Goal: Find specific page/section: Find specific page/section

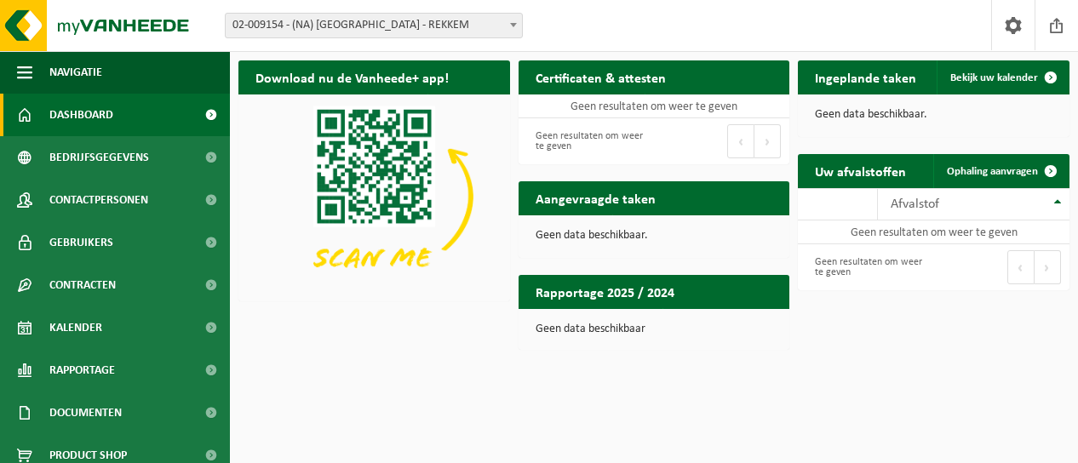
click at [519, 25] on span at bounding box center [513, 25] width 17 height 22
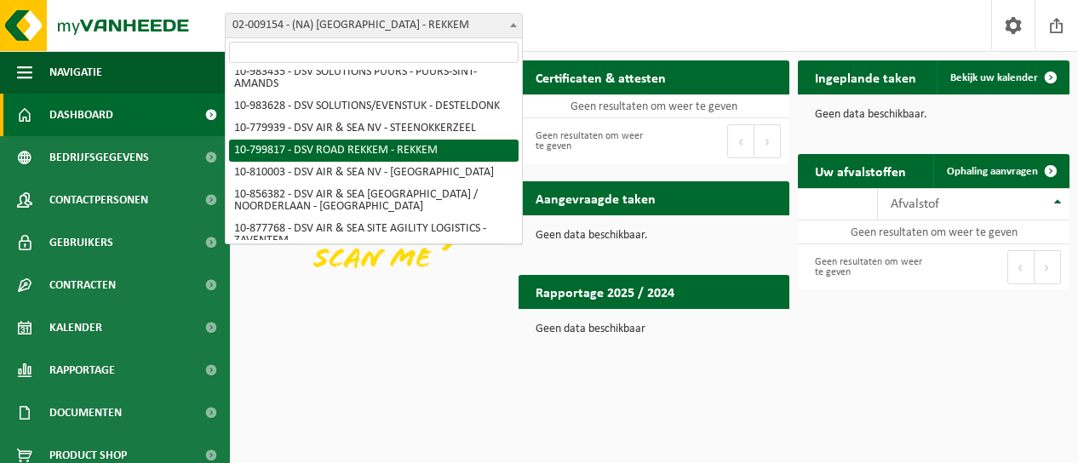
scroll to position [434, 0]
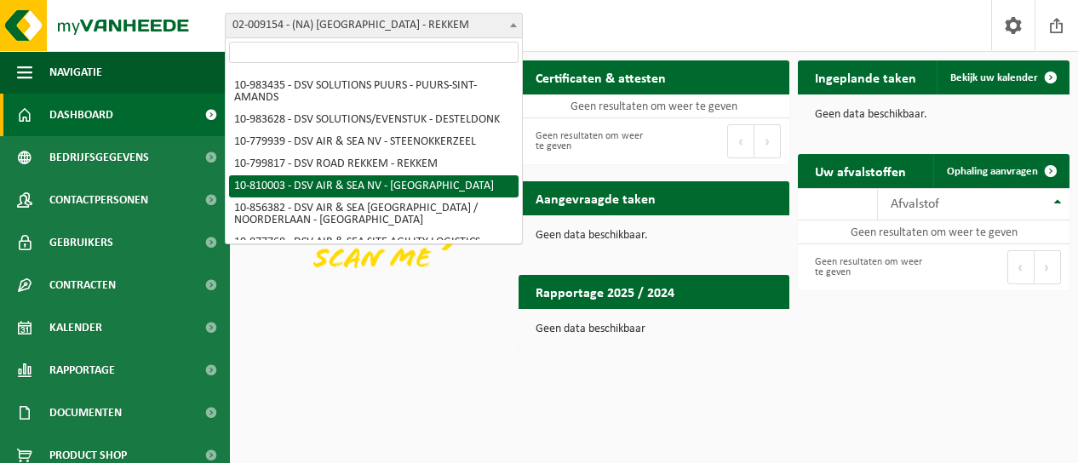
select select "36791"
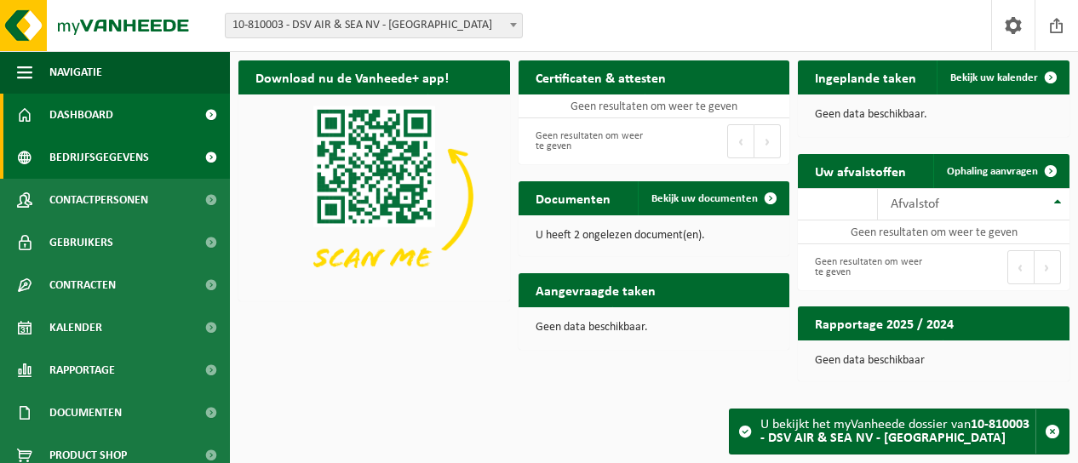
click at [195, 156] on span at bounding box center [211, 157] width 38 height 43
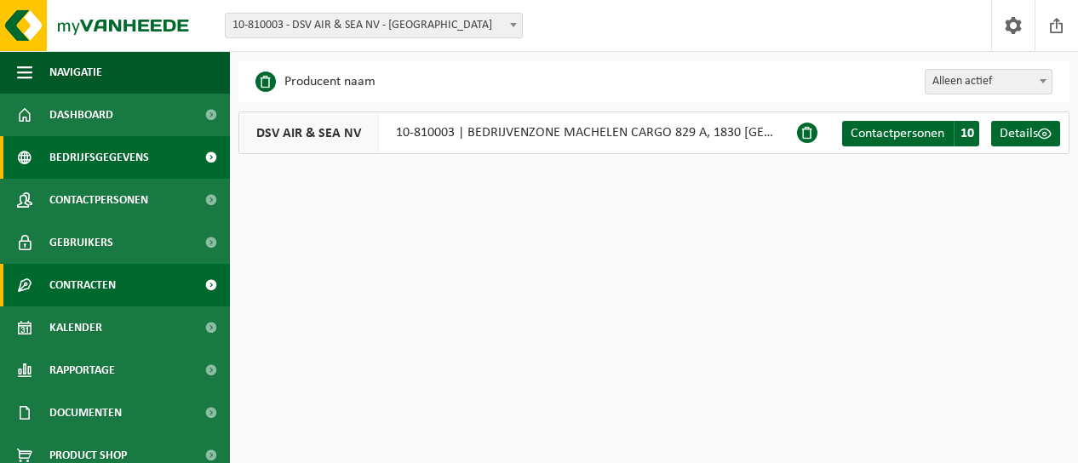
scroll to position [56, 0]
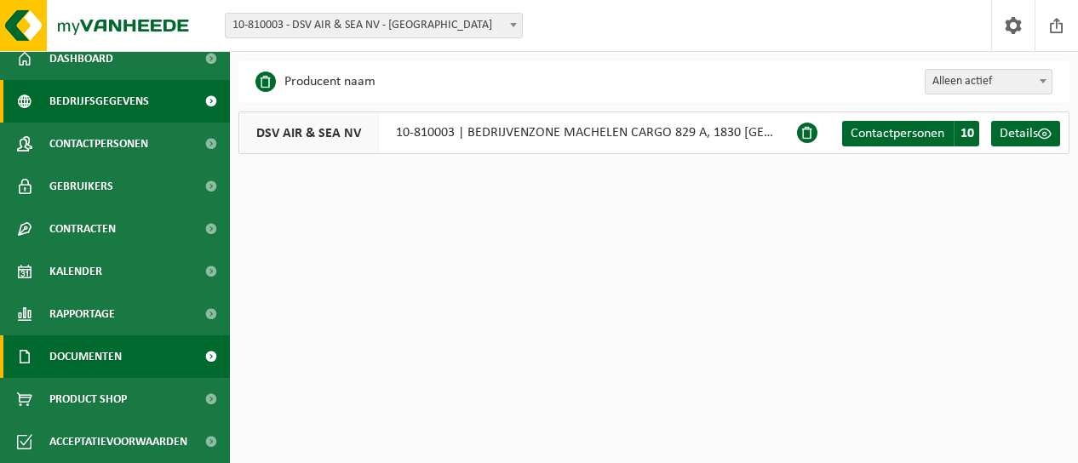
click at [192, 352] on span at bounding box center [211, 357] width 38 height 43
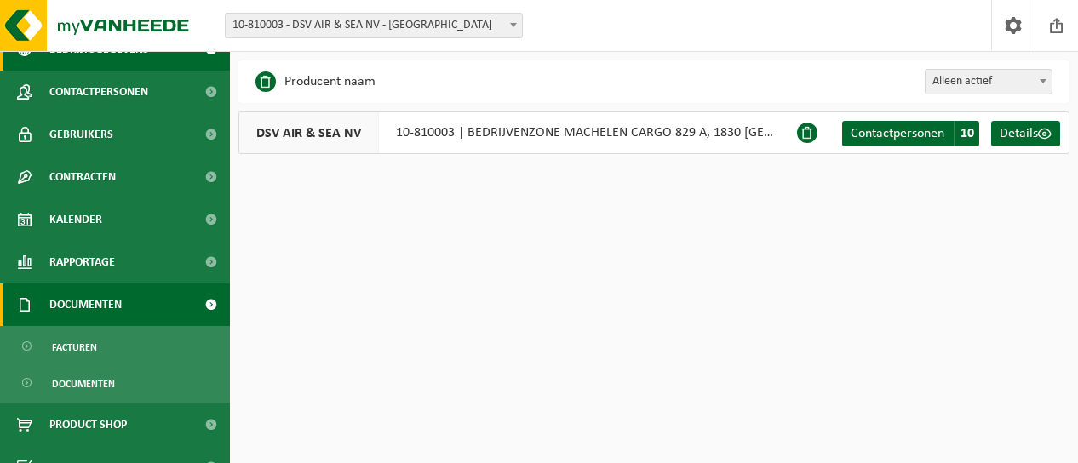
scroll to position [134, 0]
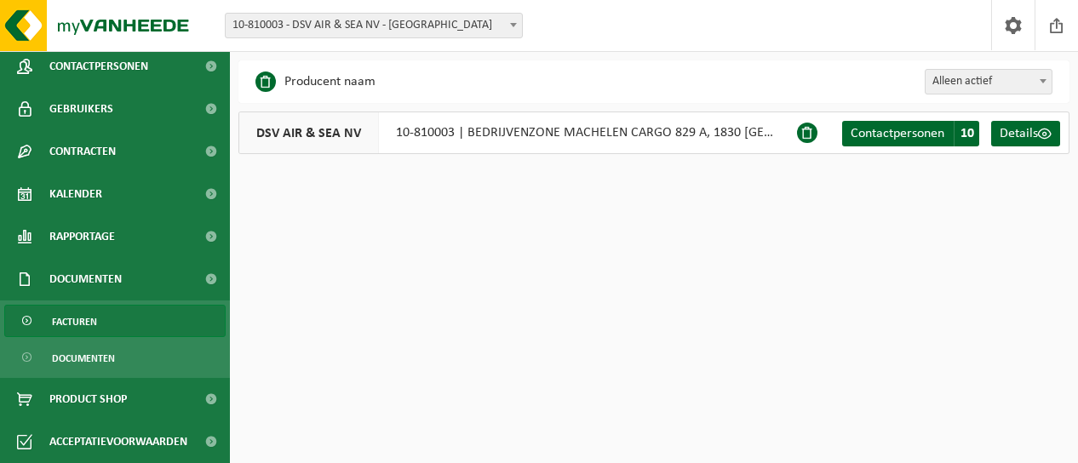
click at [85, 321] on span "Facturen" at bounding box center [74, 322] width 45 height 32
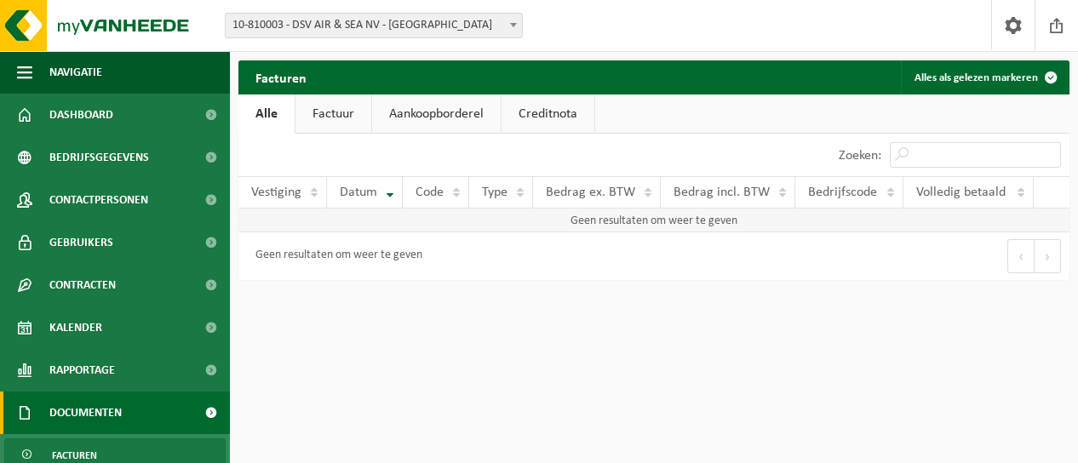
click at [686, 227] on td "Geen resultaten om weer te geven" at bounding box center [653, 221] width 831 height 24
drag, startPoint x: 610, startPoint y: 222, endPoint x: 729, endPoint y: 221, distance: 119.3
click at [729, 221] on td "Geen resultaten om weer te geven" at bounding box center [653, 221] width 831 height 24
click at [346, 107] on link "Factuur" at bounding box center [334, 114] width 76 height 39
drag, startPoint x: 575, startPoint y: 226, endPoint x: 754, endPoint y: 226, distance: 178.9
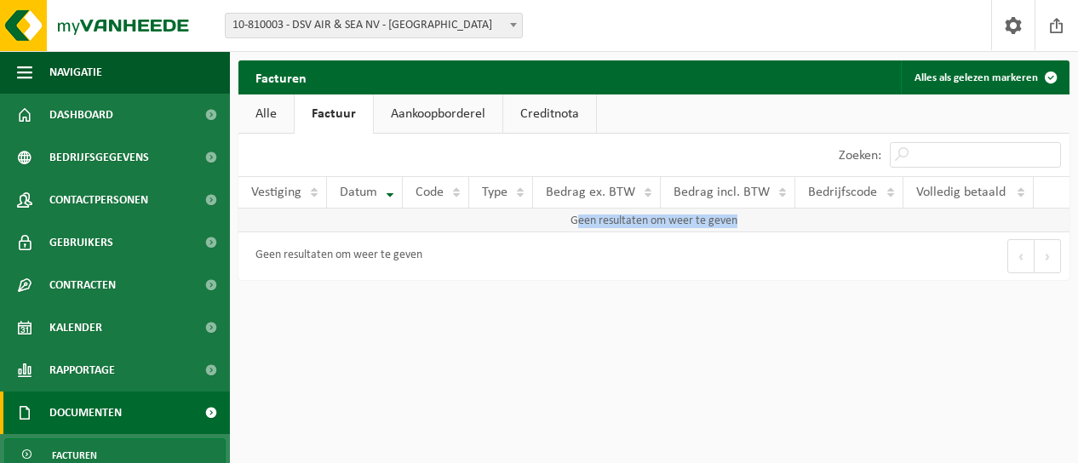
click at [754, 226] on td "Geen resultaten om weer te geven" at bounding box center [653, 221] width 831 height 24
click at [653, 280] on div "Facturen Alles als gelezen markeren Even geduld. Door de grote hoeveelheid gege…" at bounding box center [654, 174] width 848 height 228
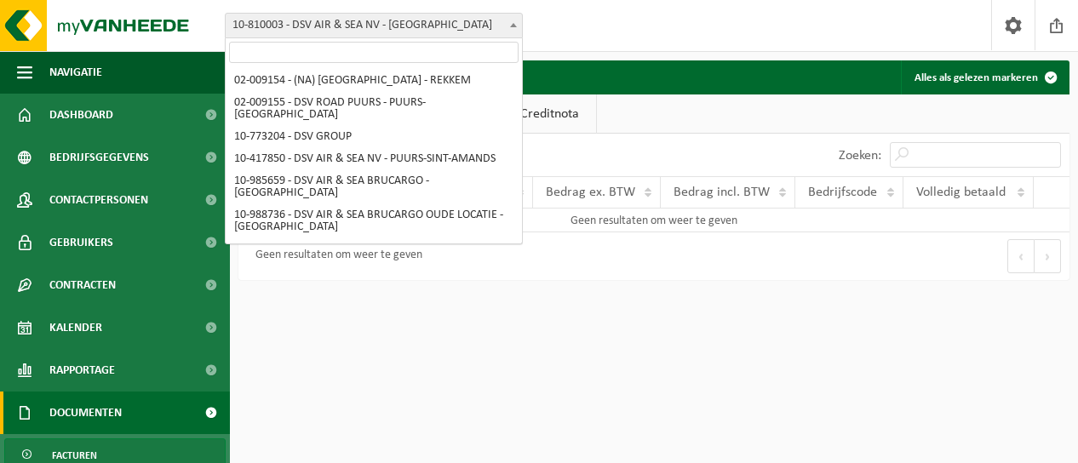
click at [510, 23] on b at bounding box center [513, 25] width 7 height 4
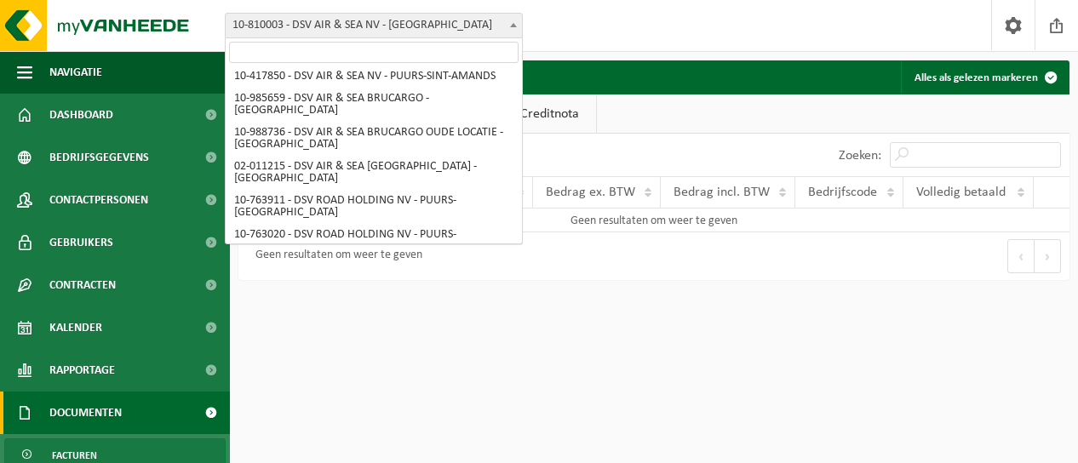
scroll to position [22, 0]
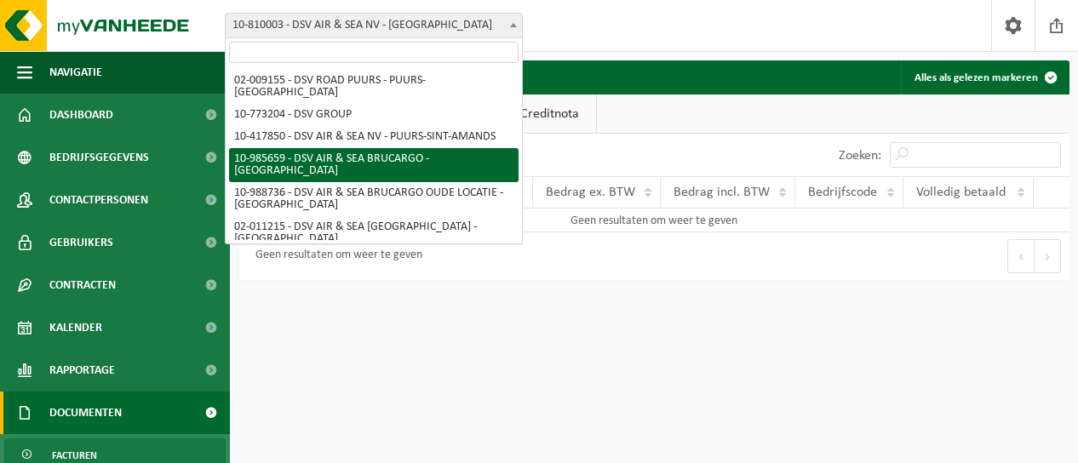
select select "165221"
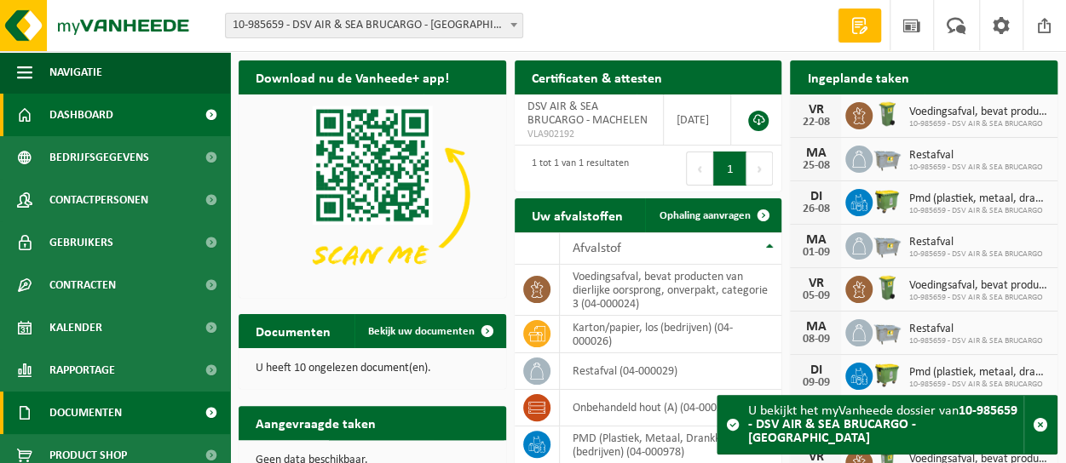
click at [198, 415] on span at bounding box center [211, 413] width 38 height 43
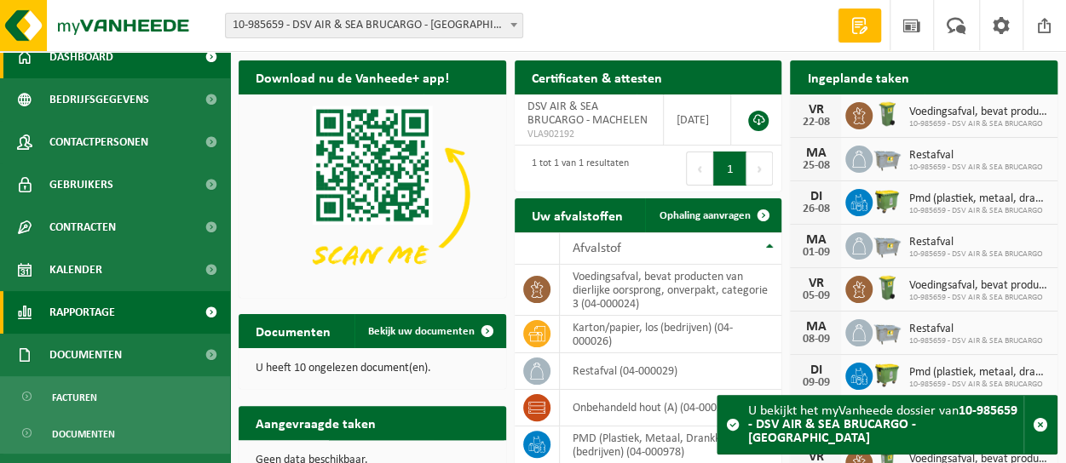
scroll to position [85, 0]
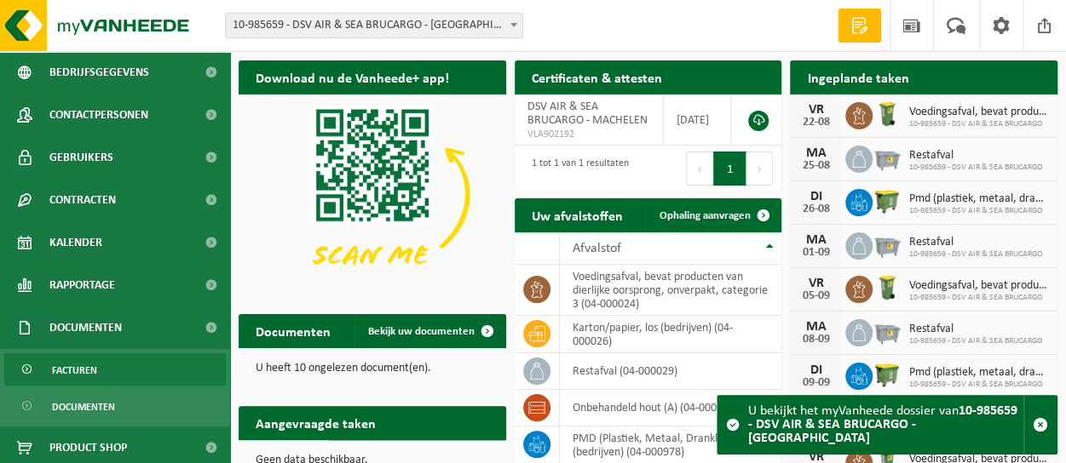
click at [92, 382] on span "Facturen" at bounding box center [74, 370] width 45 height 32
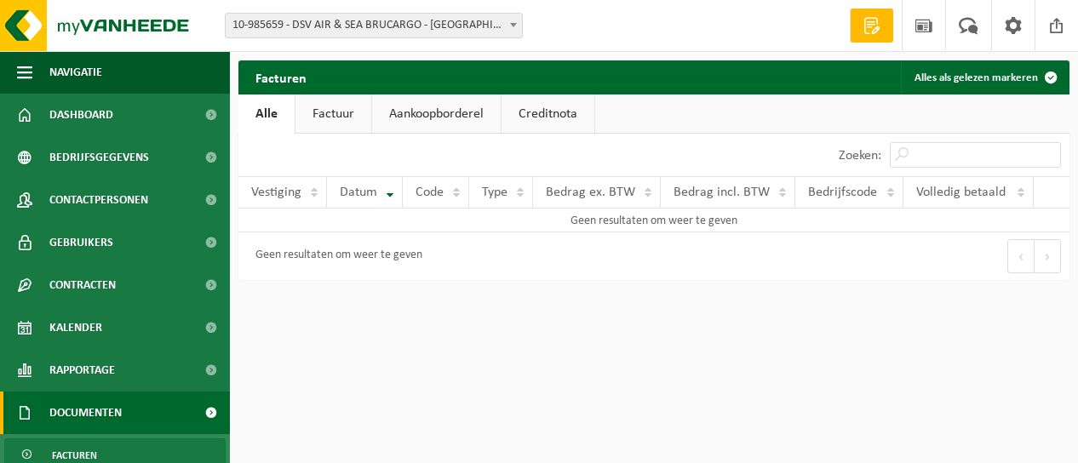
click at [347, 120] on link "Factuur" at bounding box center [334, 114] width 76 height 39
click at [791, 40] on div "Vestiging: 02-009154 - (NA) DSV ROAD NV - REKKEM 02-009155 - DSV ROAD PUURS - P…" at bounding box center [539, 26] width 1078 height 52
click at [513, 23] on b at bounding box center [513, 25] width 7 height 4
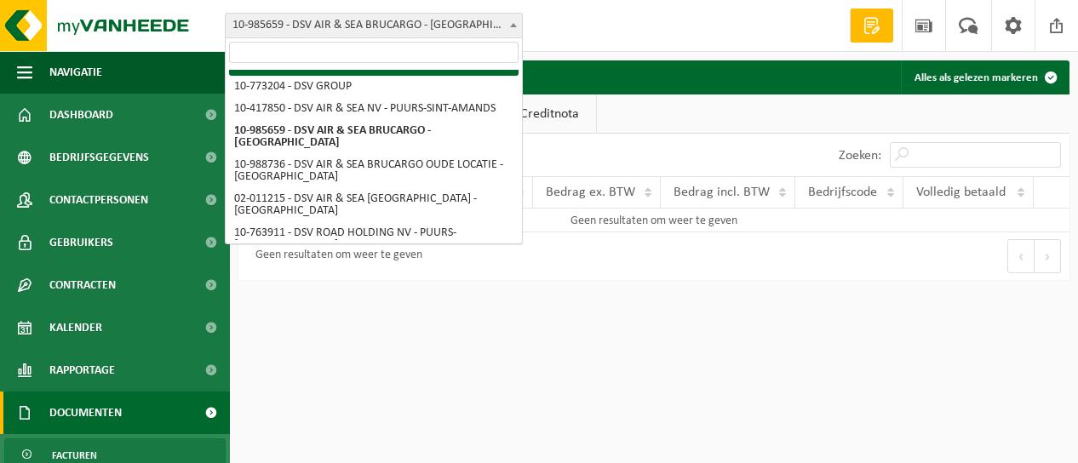
scroll to position [56, 0]
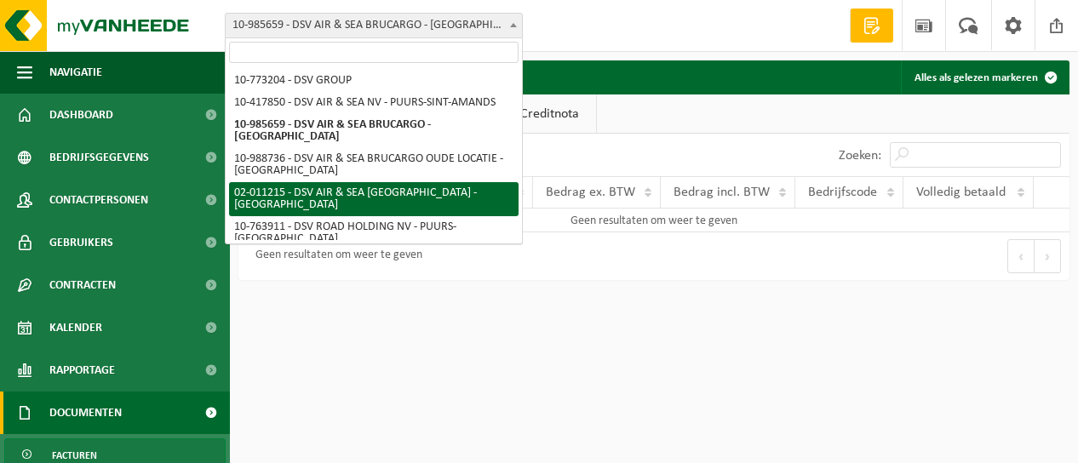
select select "9484"
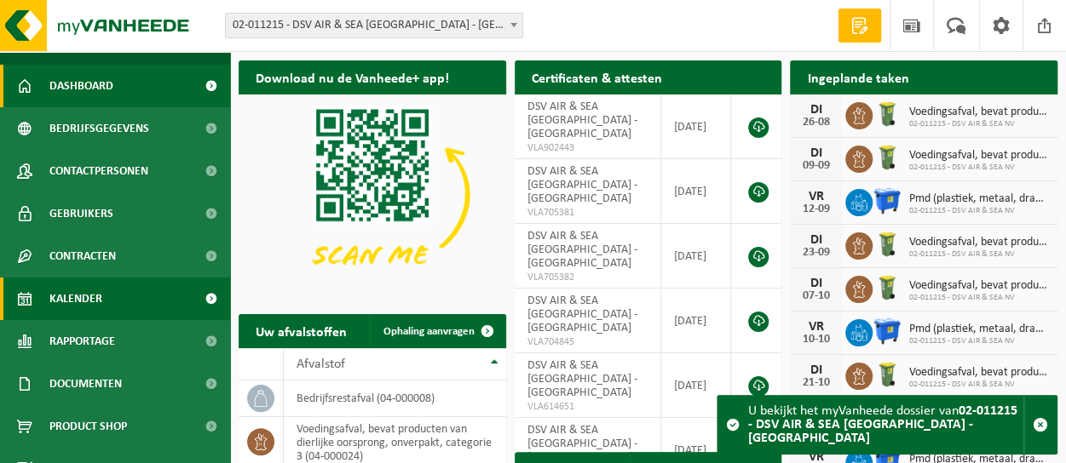
scroll to position [56, 0]
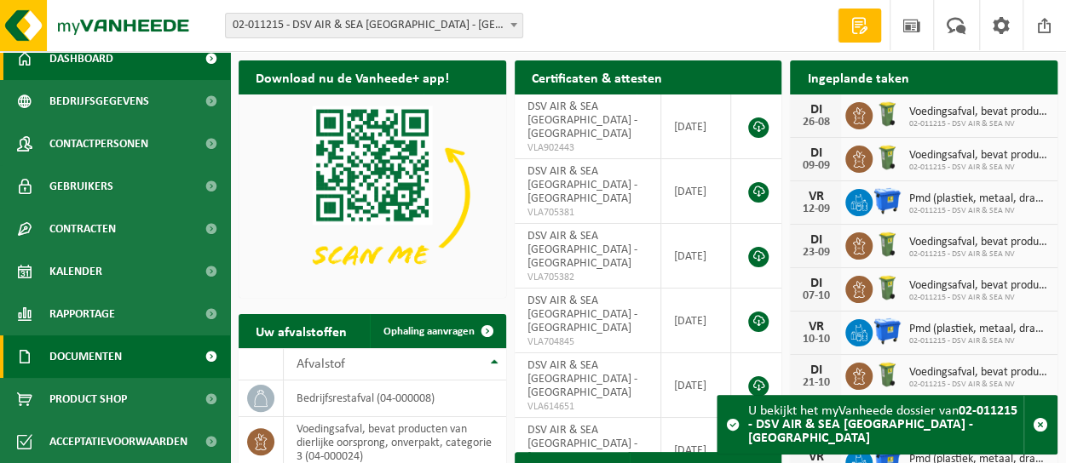
click at [194, 352] on span at bounding box center [211, 357] width 38 height 43
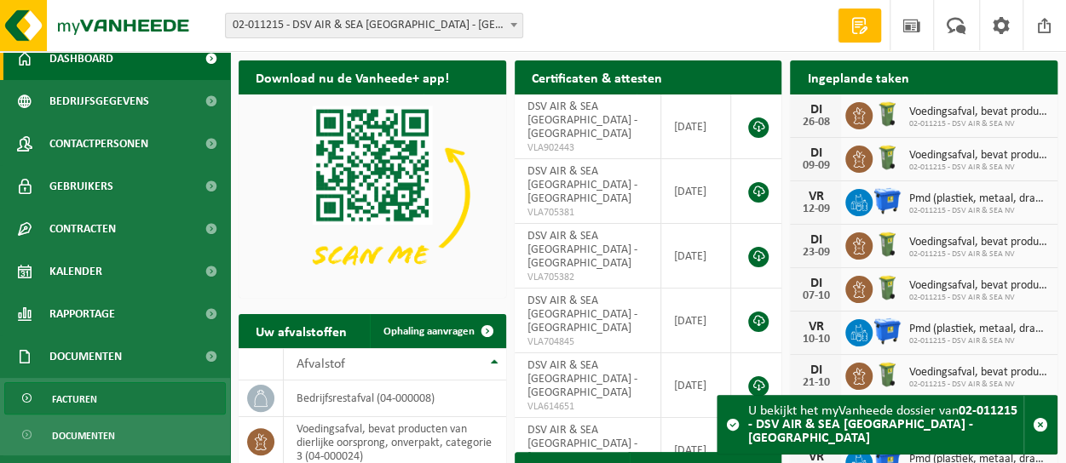
click at [118, 399] on link "Facturen" at bounding box center [114, 398] width 221 height 32
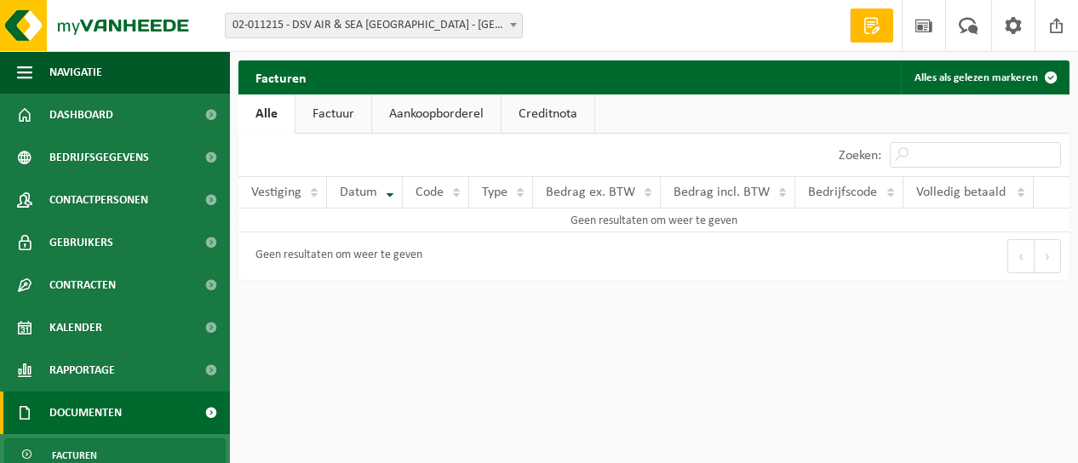
click at [351, 125] on link "Factuur" at bounding box center [334, 114] width 76 height 39
